Goal: Transaction & Acquisition: Purchase product/service

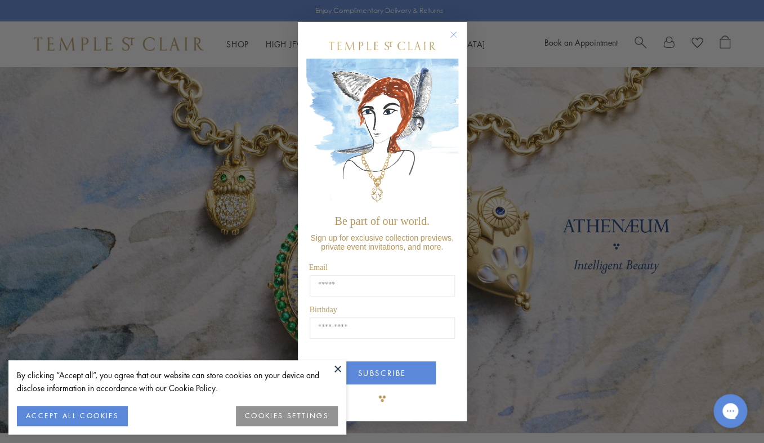
click at [453, 33] on circle "Close dialog" at bounding box center [453, 35] width 14 height 14
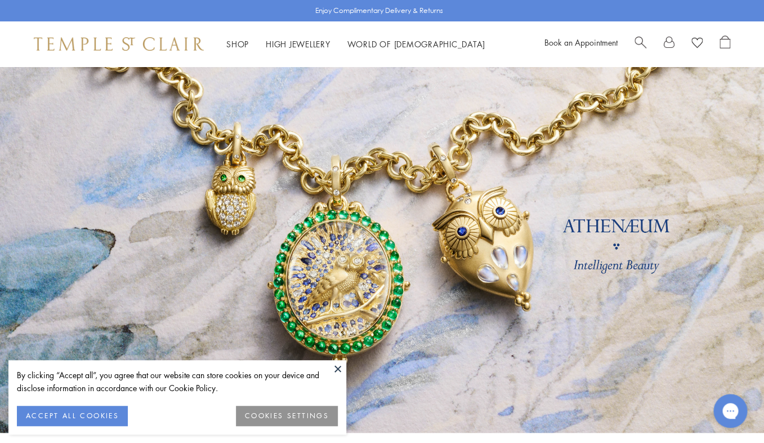
click at [338, 366] on button at bounding box center [337, 368] width 17 height 17
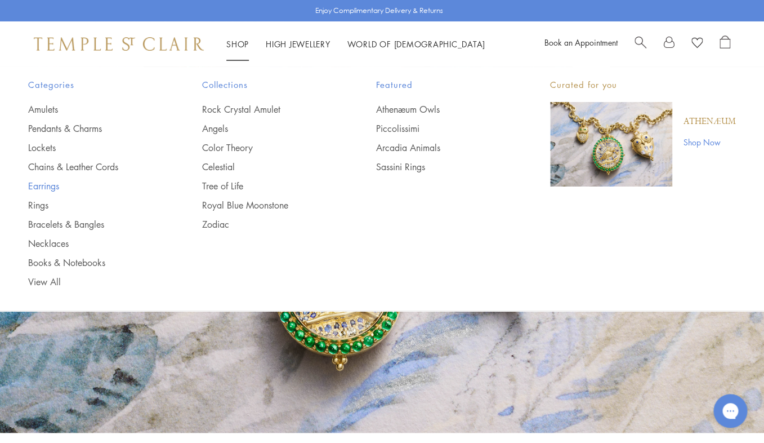
click at [53, 186] on link "Earrings" at bounding box center [92, 186] width 129 height 12
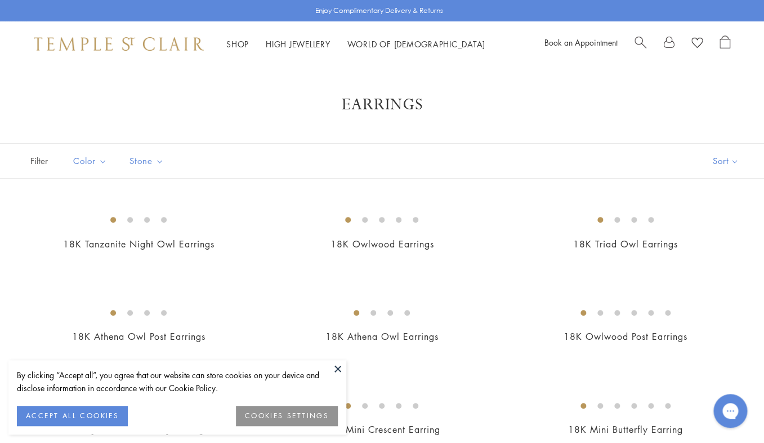
click at [293, 415] on button "COOKIES SETTINGS" at bounding box center [287, 415] width 102 height 20
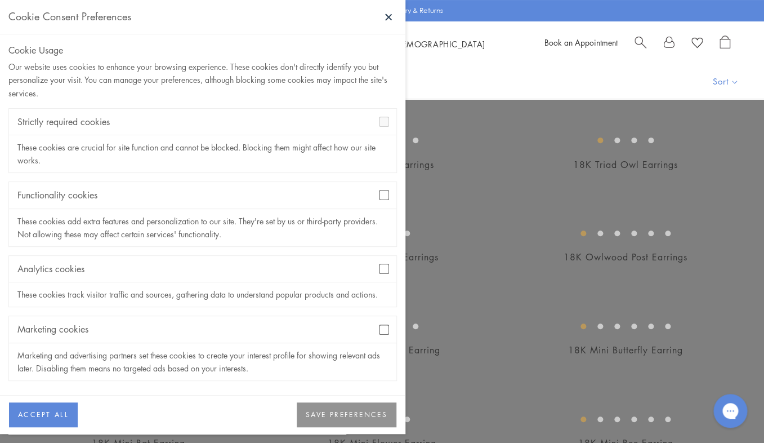
scroll to position [107, 0]
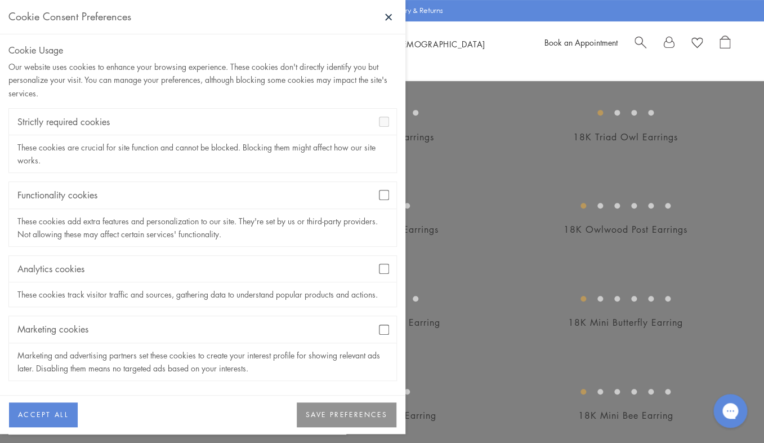
click at [345, 411] on button "SAVE PREFERENCES" at bounding box center [347, 414] width 100 height 25
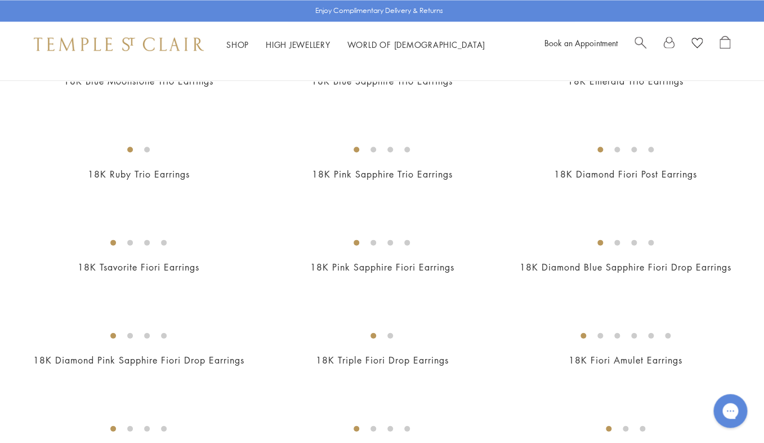
scroll to position [719, 0]
click at [0, 0] on img at bounding box center [0, 0] width 0 height 0
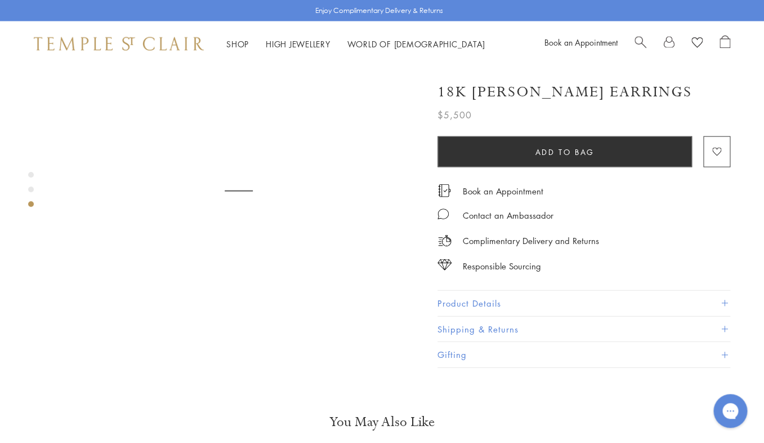
scroll to position [828, 0]
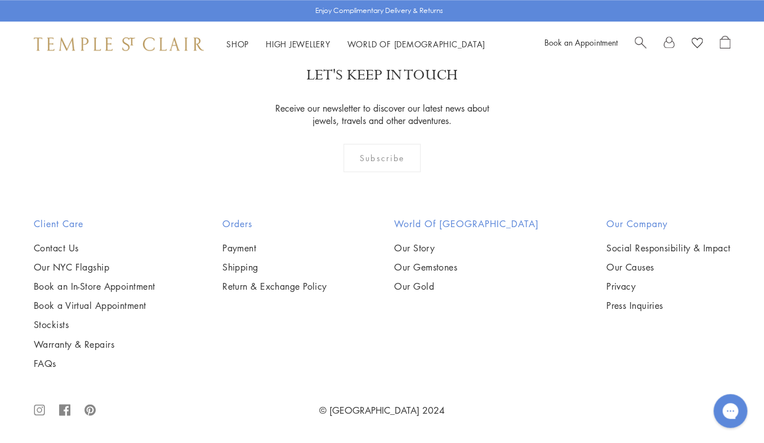
scroll to position [5185, 0]
click at [0, 0] on img at bounding box center [0, 0] width 0 height 0
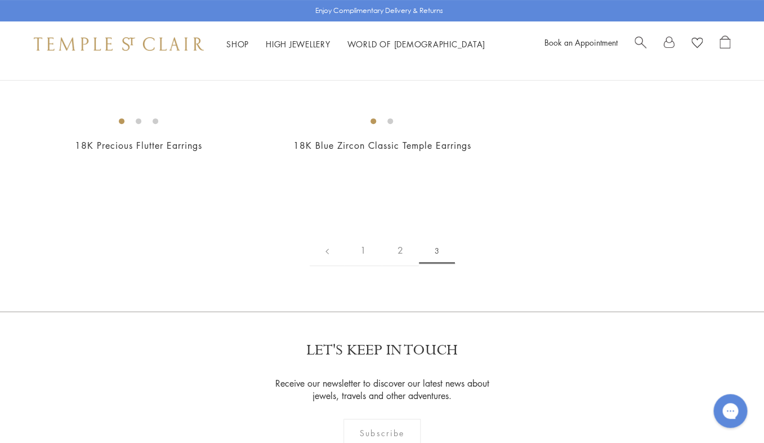
scroll to position [124, 0]
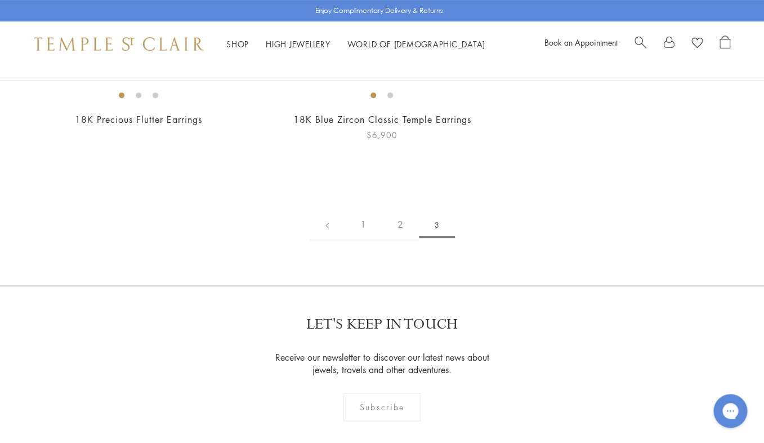
click at [0, 0] on img at bounding box center [0, 0] width 0 height 0
